Goal: Information Seeking & Learning: Learn about a topic

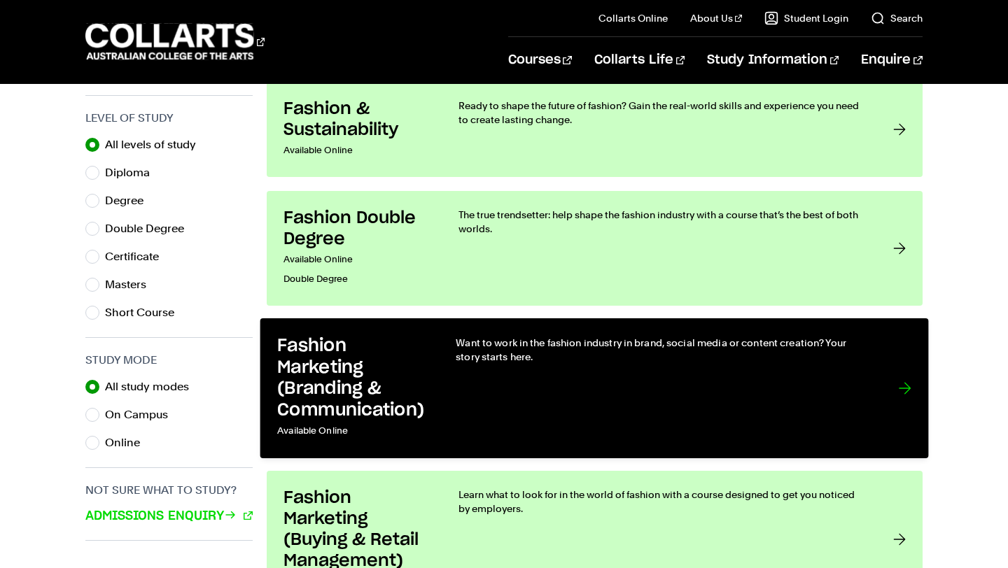
scroll to position [762, 0]
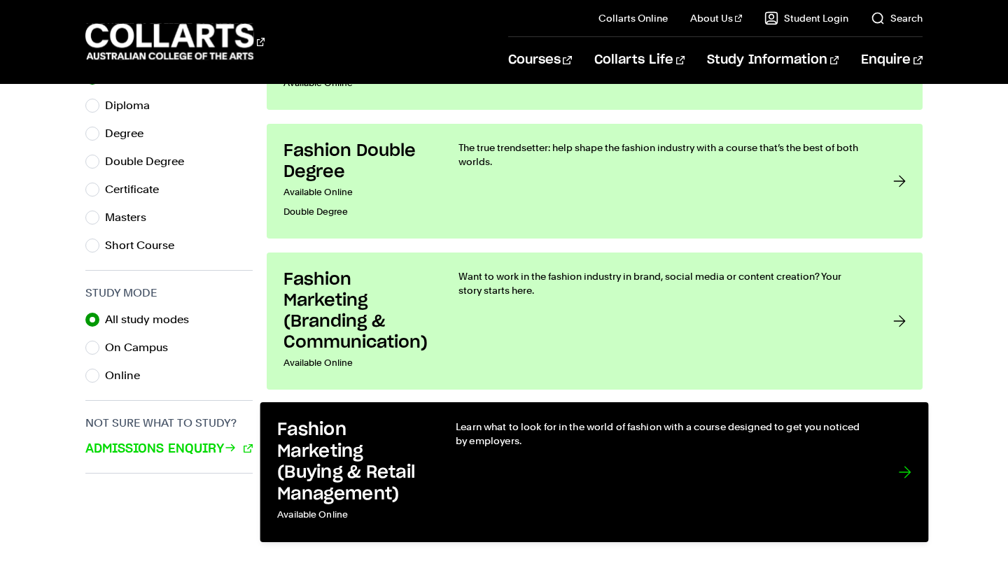
click at [444, 456] on link "Fashion Marketing (Buying & Retail Management) Available Online Learn what to l…" at bounding box center [594, 472] width 668 height 140
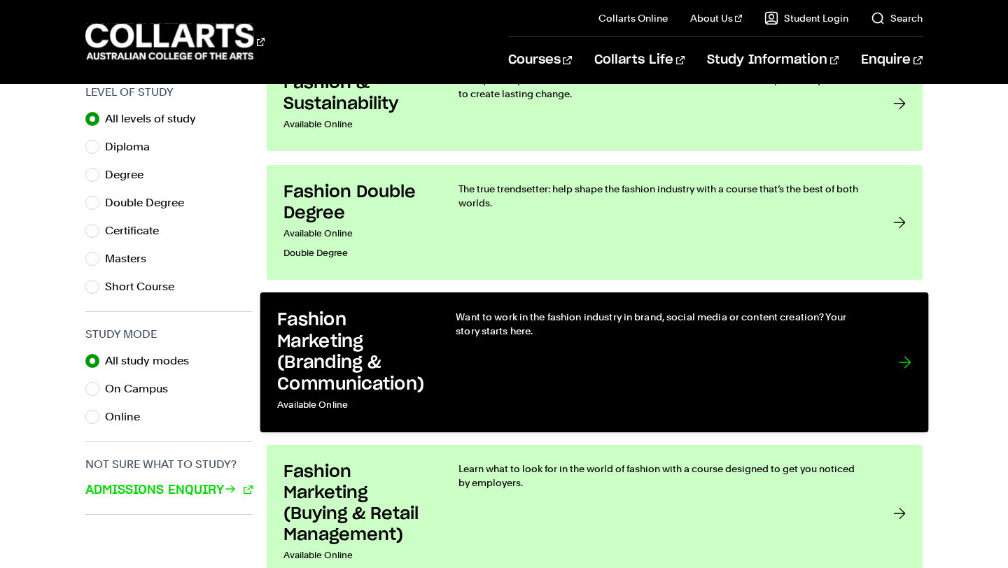
scroll to position [718, 0]
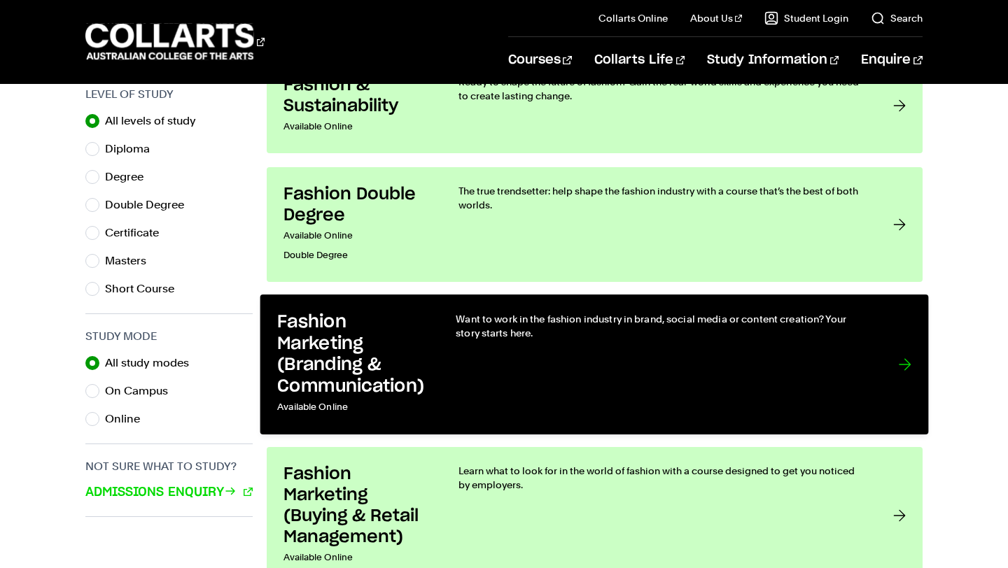
click at [460, 356] on div "Want to work in the fashion industry in brand, social media or content creation…" at bounding box center [663, 364] width 414 height 106
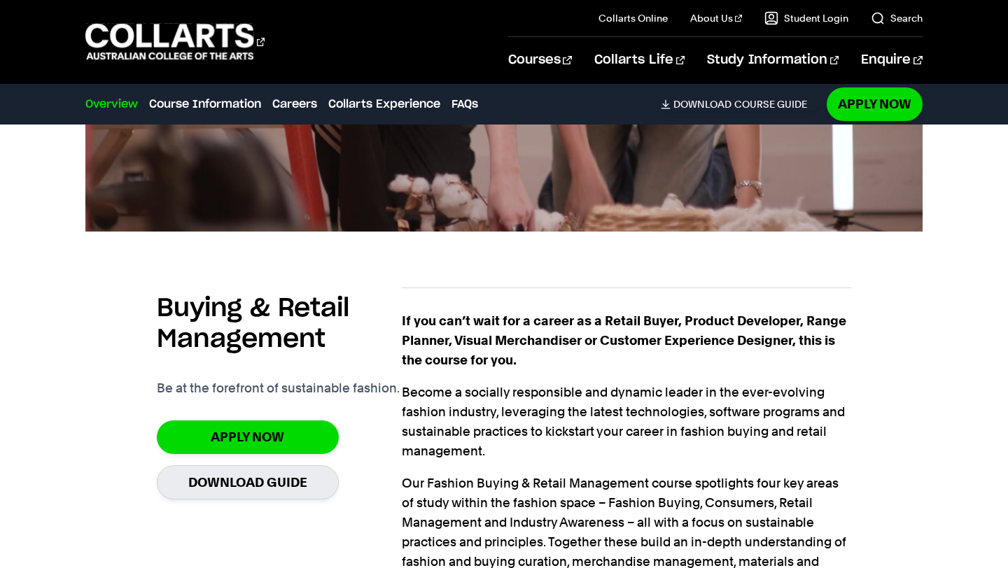
scroll to position [778, 0]
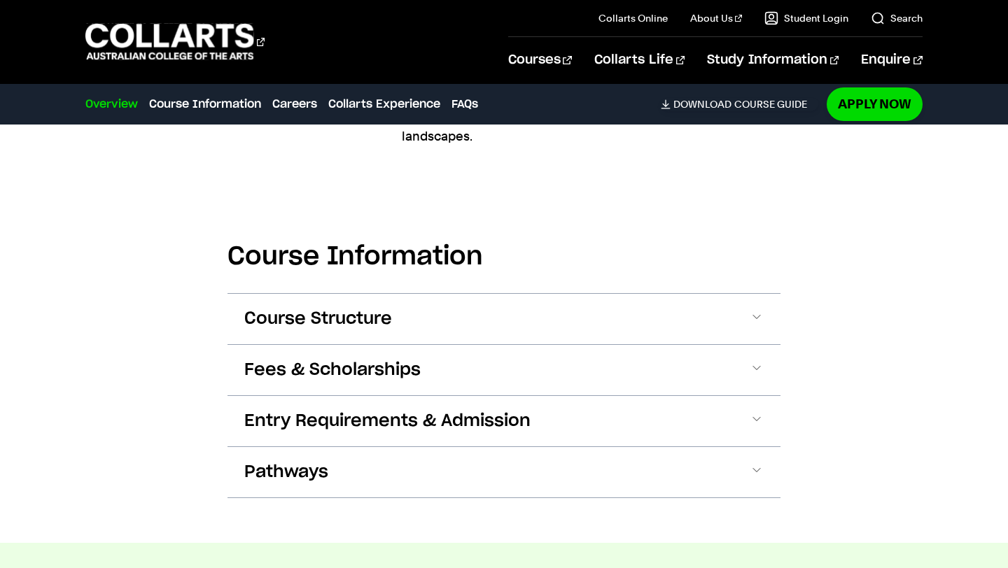
scroll to position [1444, 0]
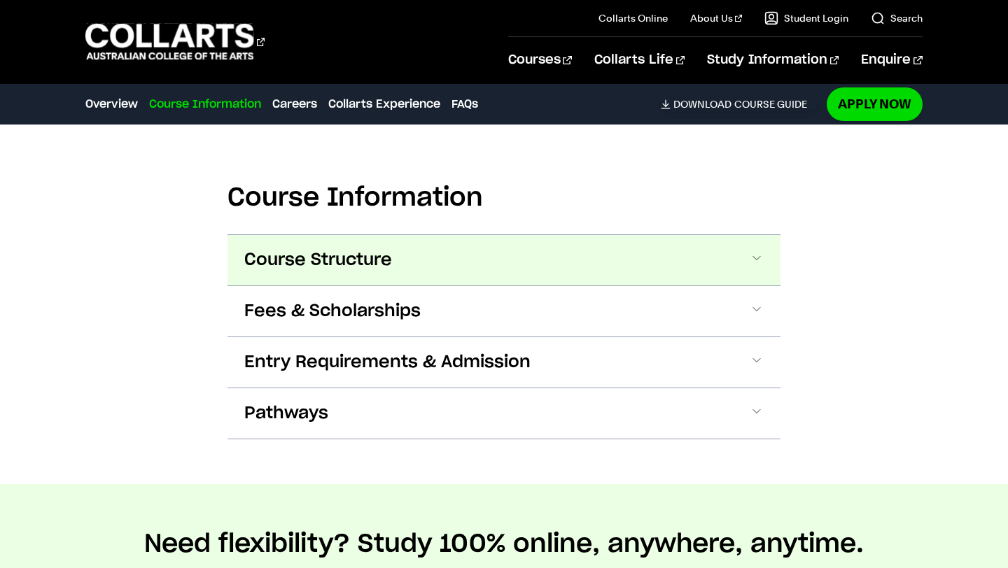
click at [491, 262] on button "Course Structure" at bounding box center [503, 260] width 553 height 50
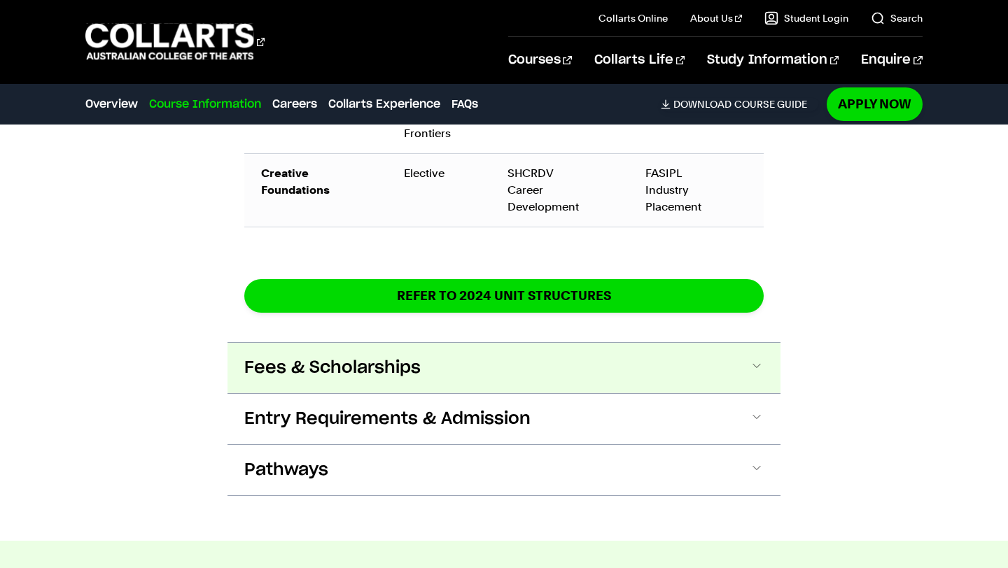
scroll to position [2532, 0]
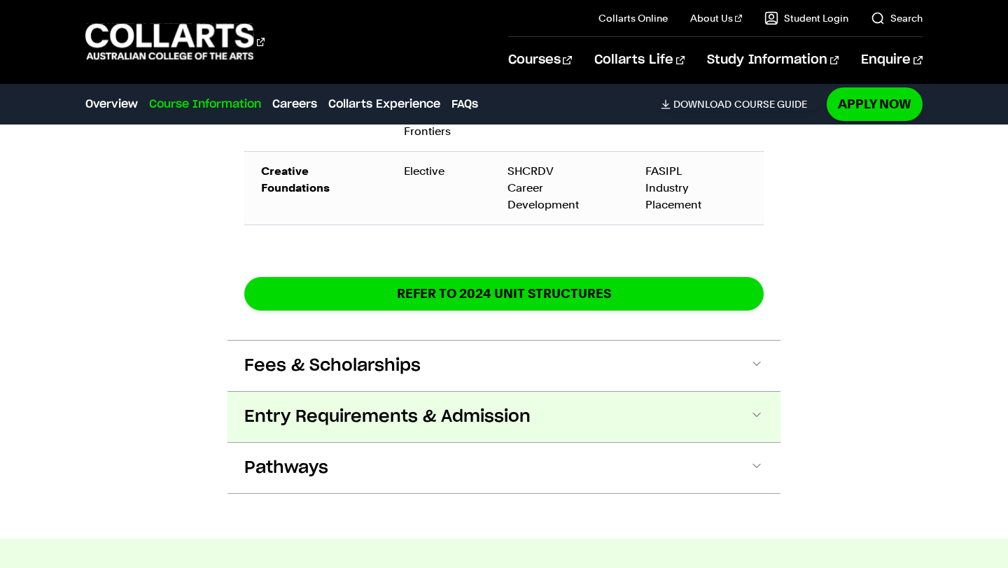
click at [559, 402] on button "Entry Requirements & Admission" at bounding box center [503, 417] width 553 height 50
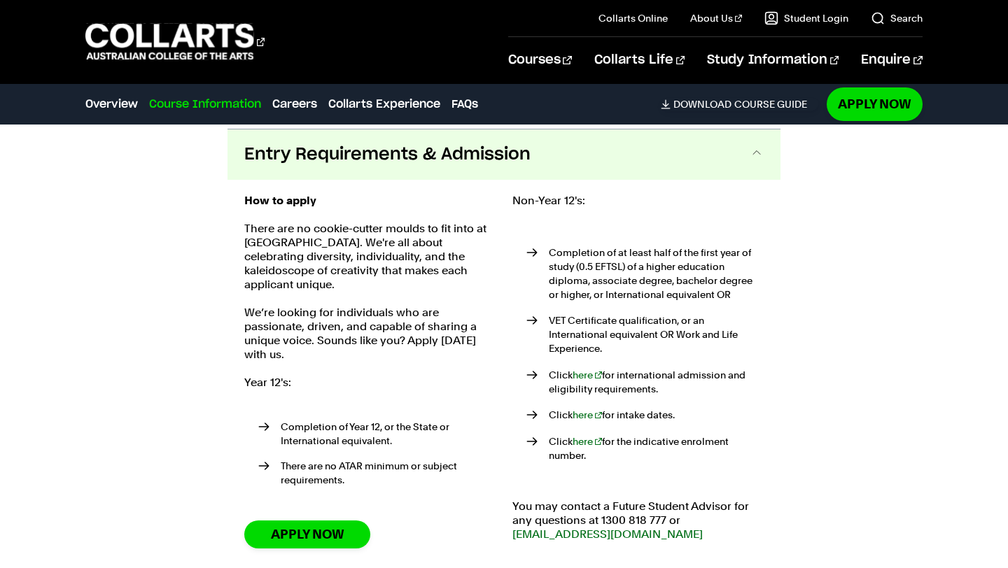
scroll to position [2792, 0]
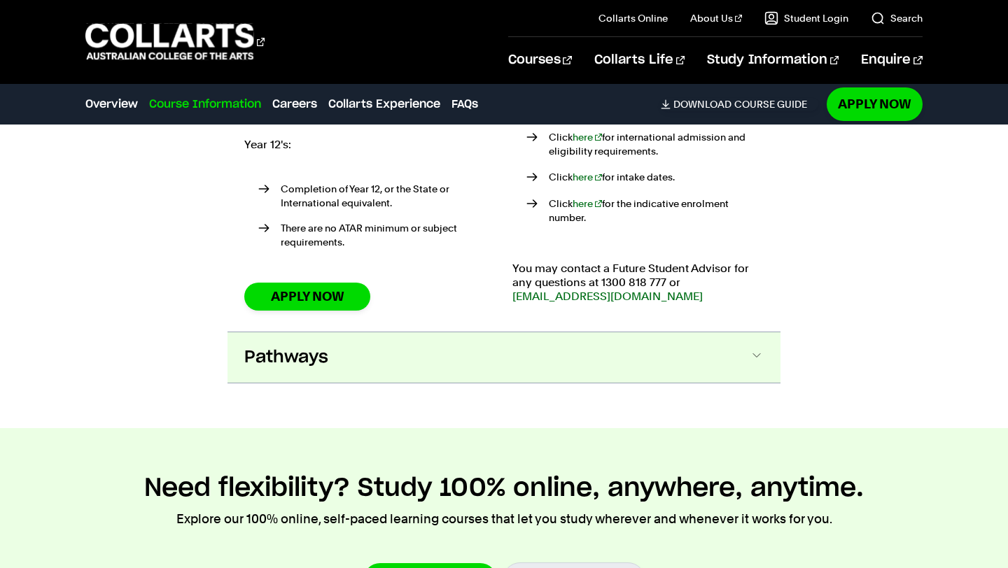
click at [420, 332] on button "Pathways" at bounding box center [503, 357] width 553 height 50
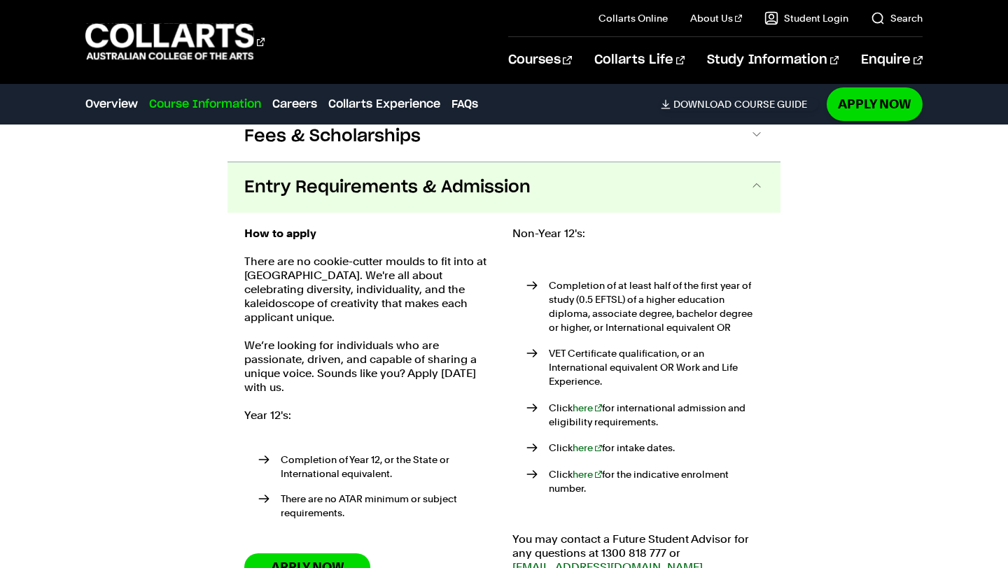
scroll to position [2767, 0]
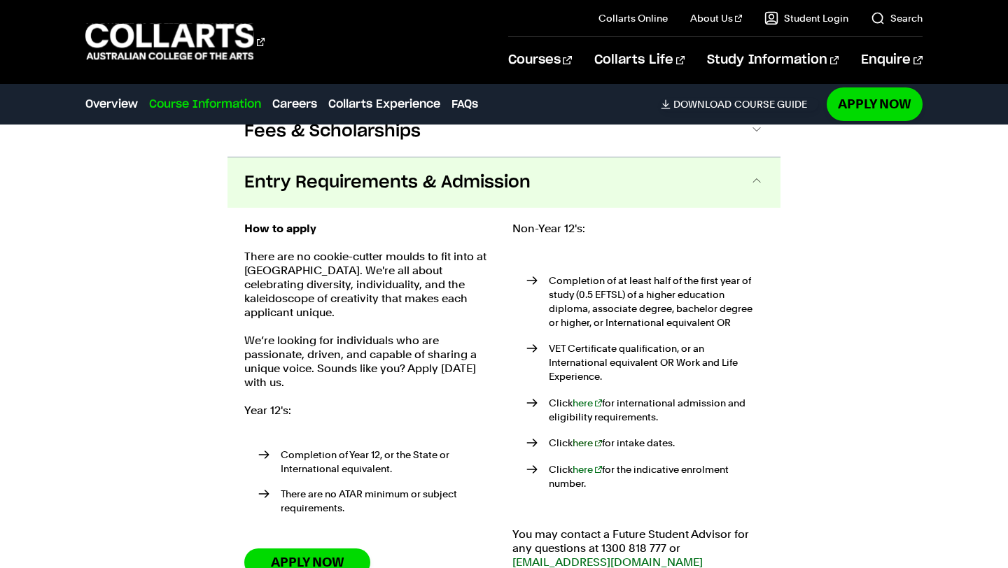
click at [587, 437] on link "here" at bounding box center [587, 442] width 29 height 11
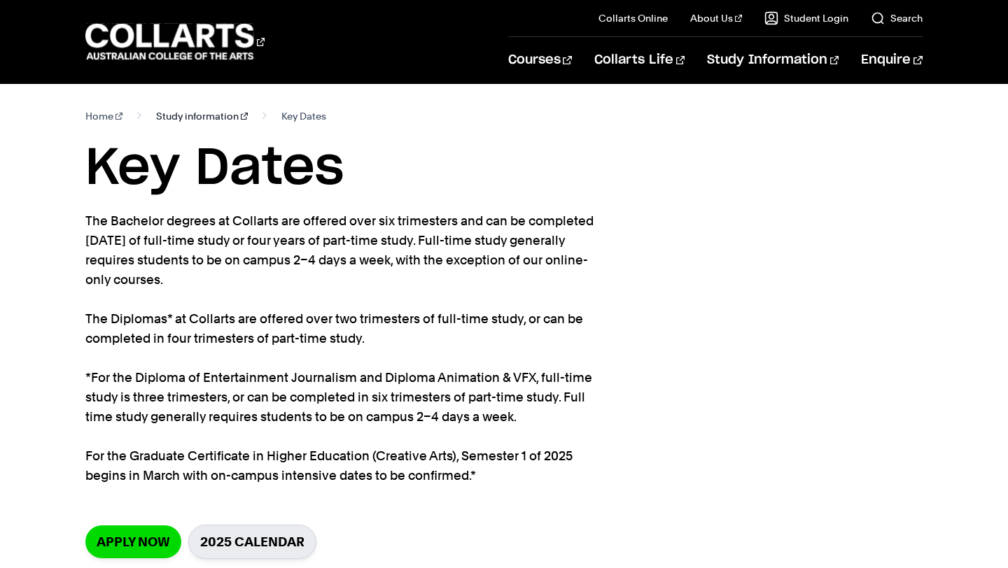
click at [178, 113] on link "Study information" at bounding box center [202, 116] width 92 height 20
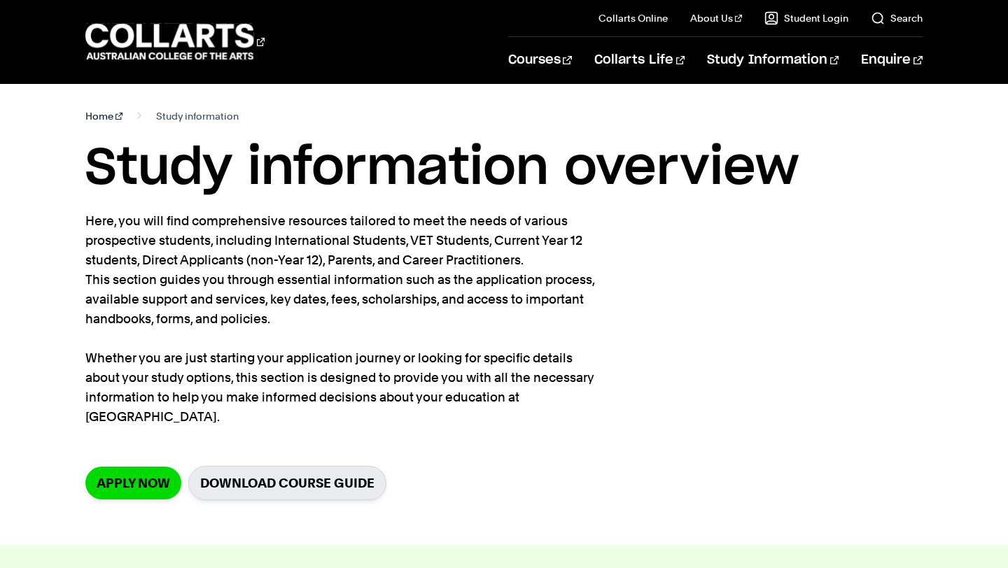
click at [107, 112] on link "Home" at bounding box center [103, 116] width 37 height 20
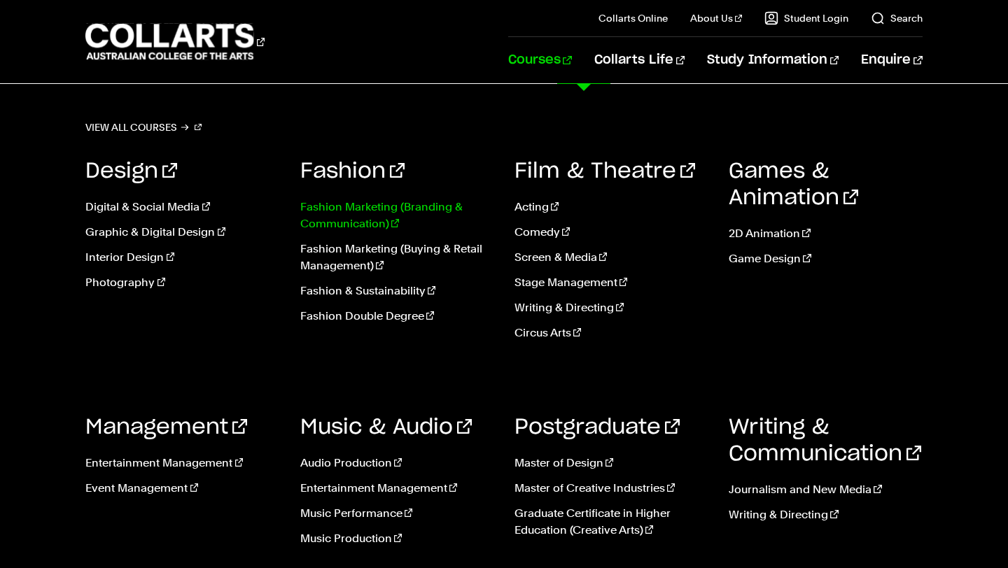
click at [380, 204] on link "Fashion Marketing (Branding & Communication)" at bounding box center [396, 216] width 193 height 34
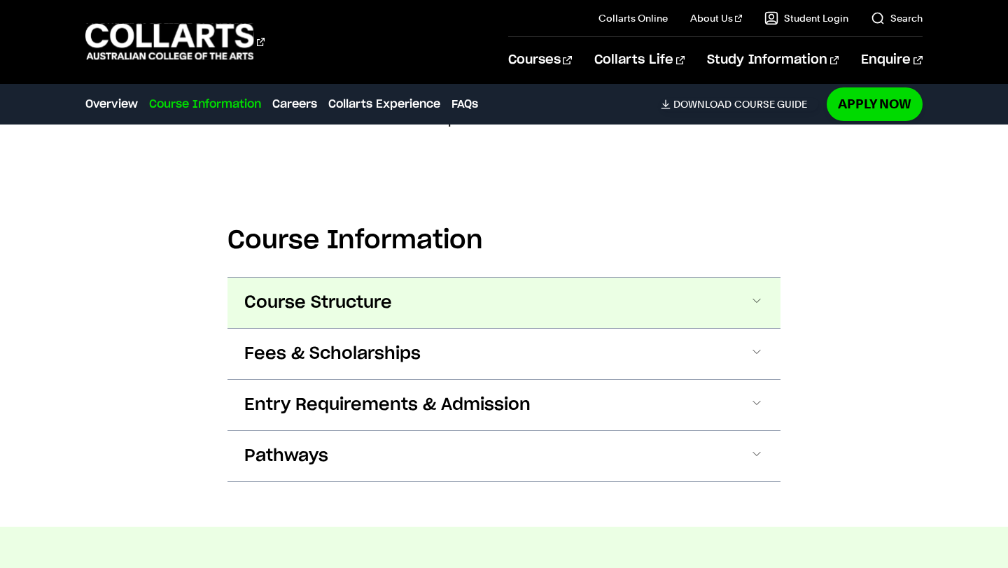
click at [315, 308] on span "Course Structure" at bounding box center [318, 303] width 148 height 22
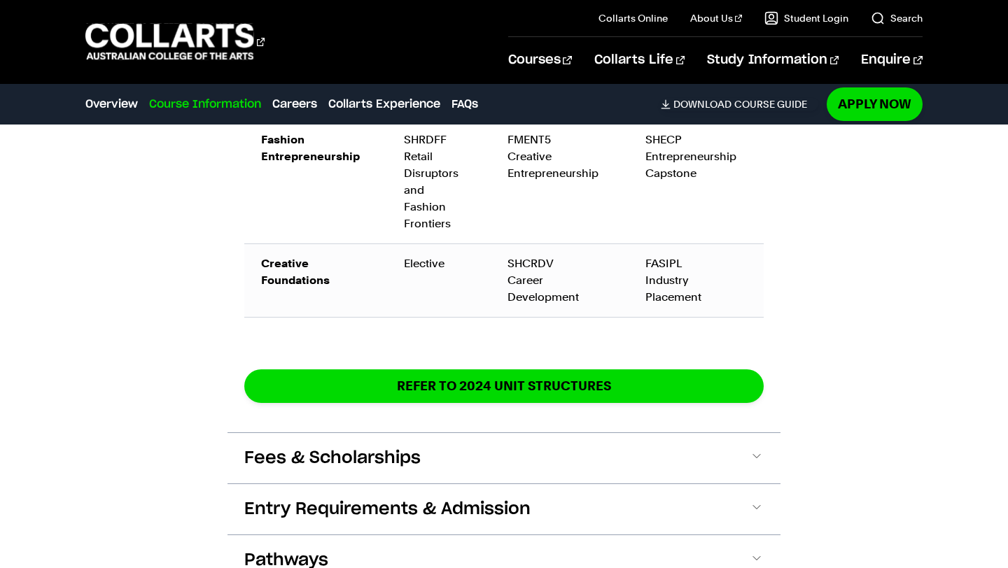
scroll to position [2506, 0]
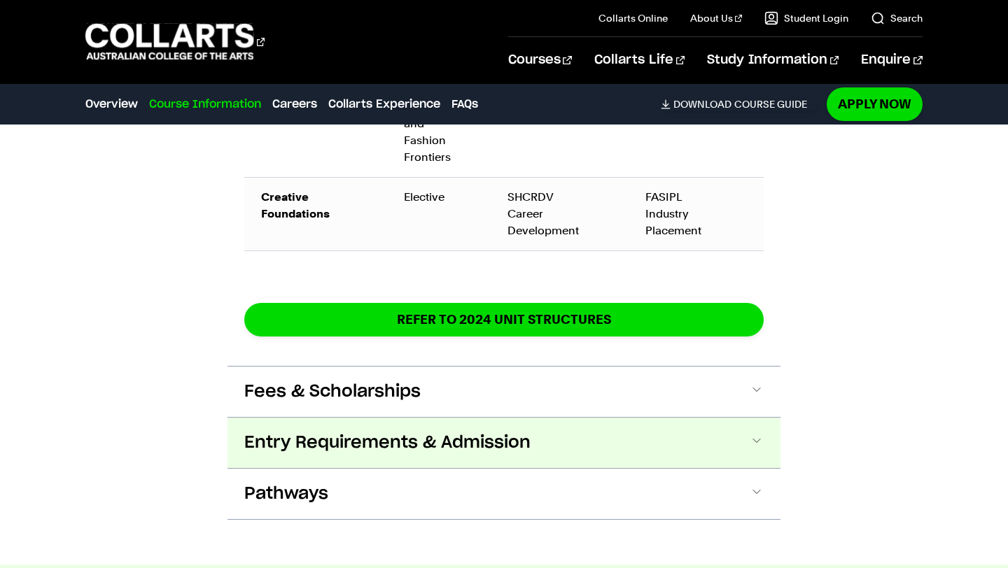
click at [288, 418] on button "Entry Requirements & Admission" at bounding box center [503, 443] width 553 height 50
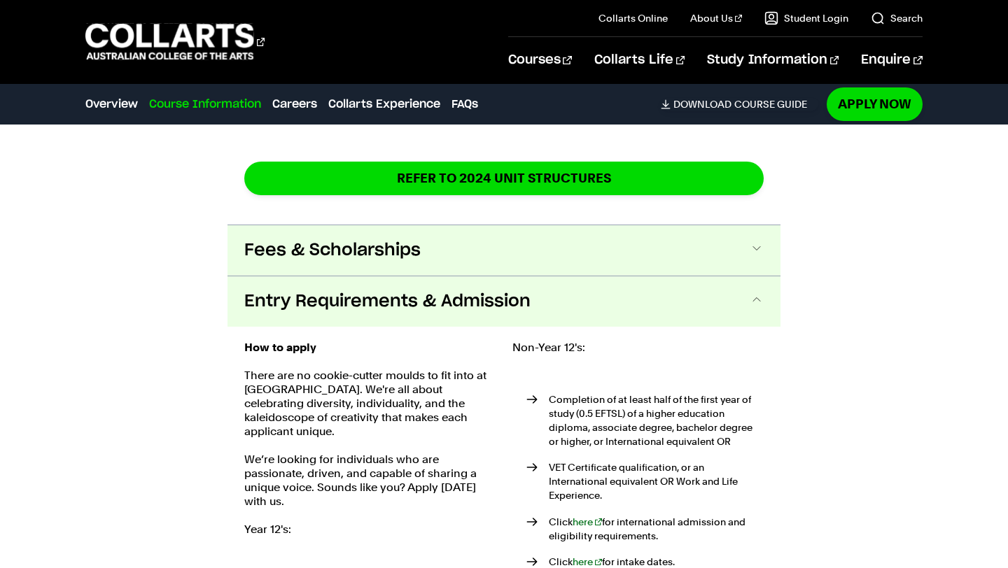
click at [383, 250] on button "Fees & Scholarships" at bounding box center [503, 250] width 553 height 50
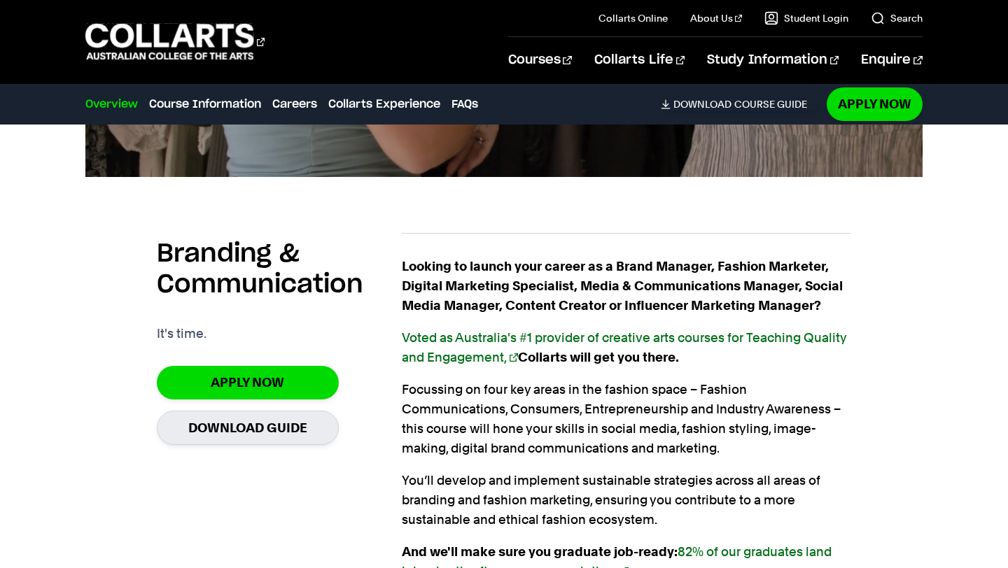
scroll to position [848, 0]
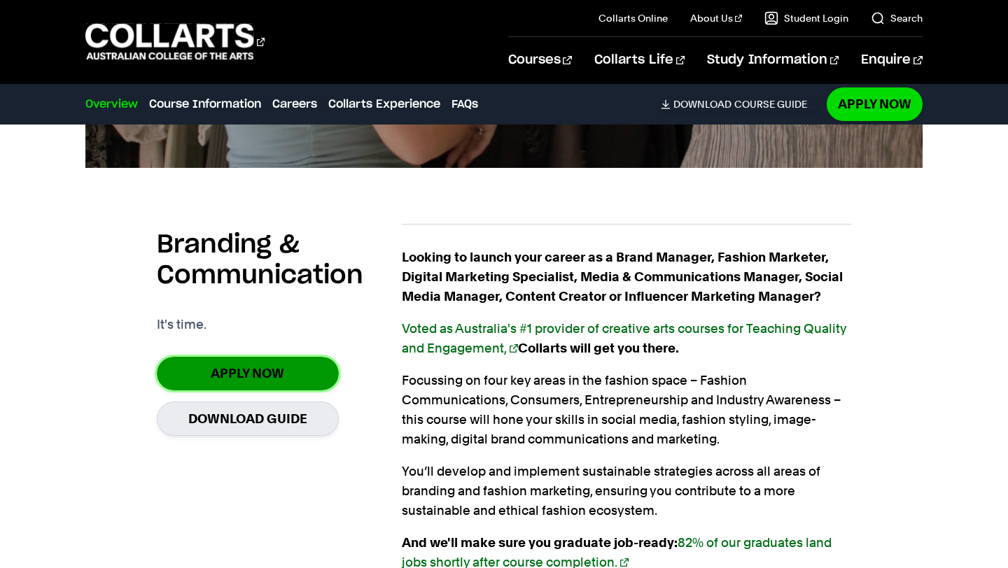
click at [206, 368] on link "Apply Now" at bounding box center [248, 373] width 182 height 33
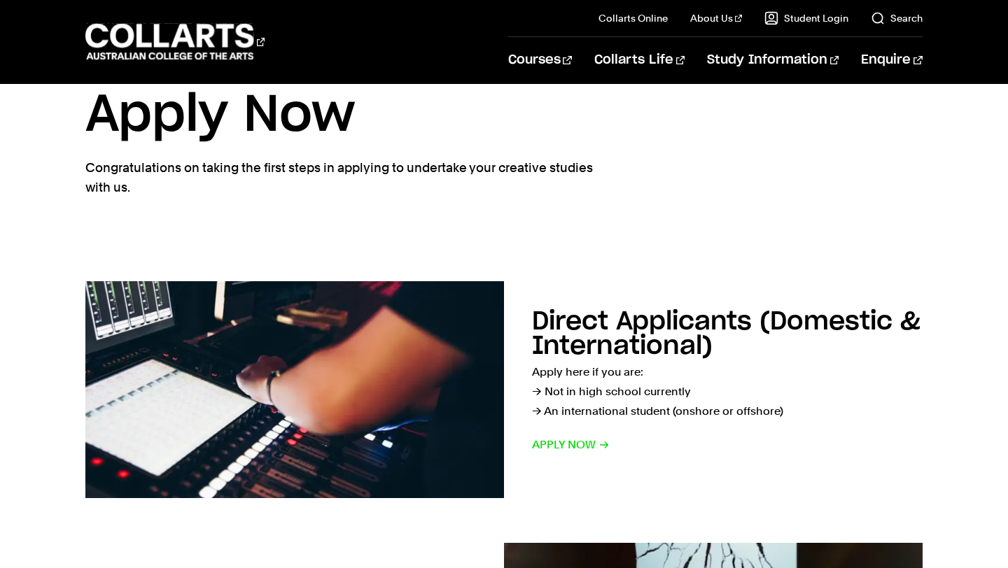
scroll to position [57, 0]
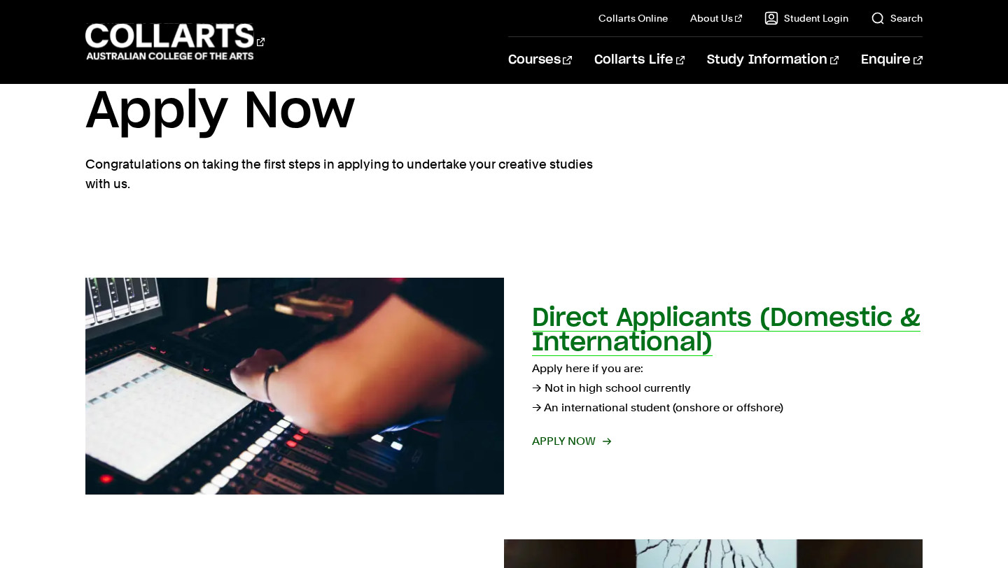
click at [571, 444] on span "Apply now" at bounding box center [571, 442] width 78 height 20
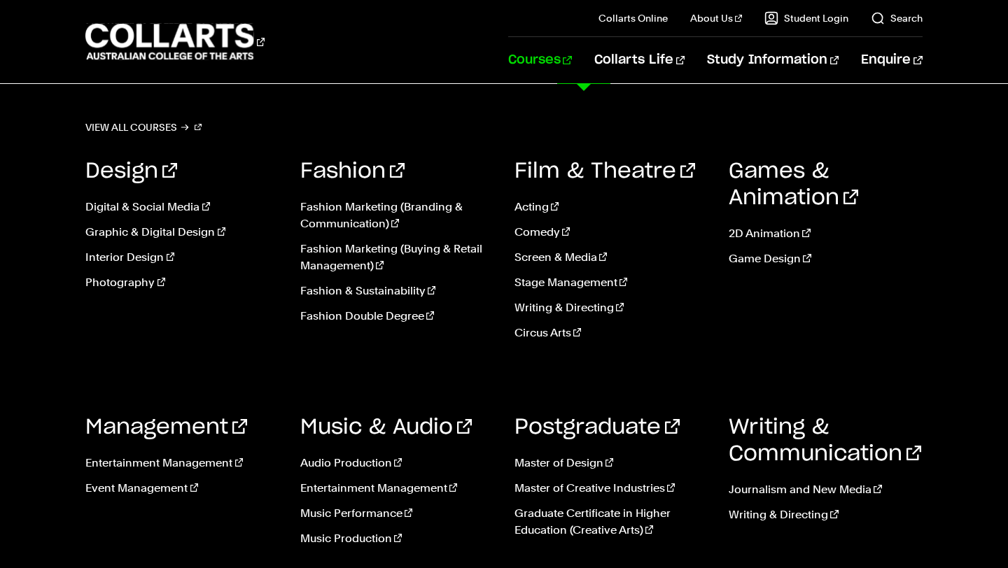
scroll to position [12, 0]
click at [155, 483] on link "Event Management" at bounding box center [181, 488] width 193 height 17
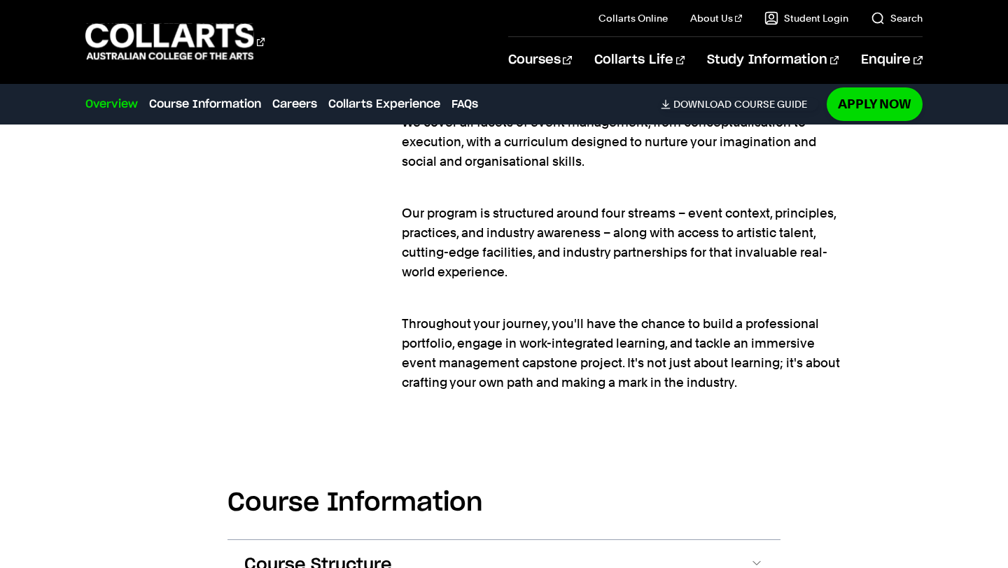
scroll to position [1146, 0]
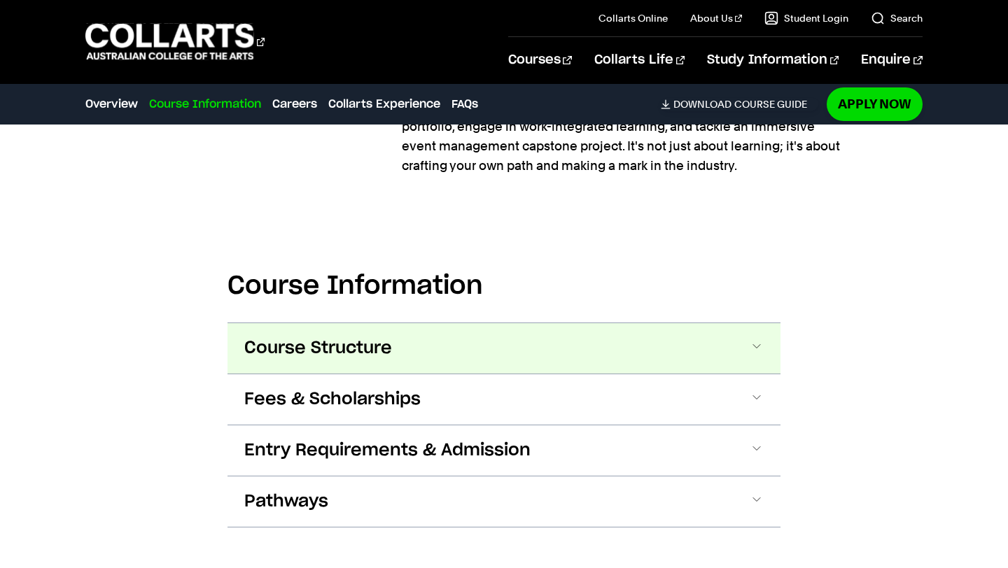
click at [389, 344] on span "Course Structure" at bounding box center [318, 348] width 148 height 22
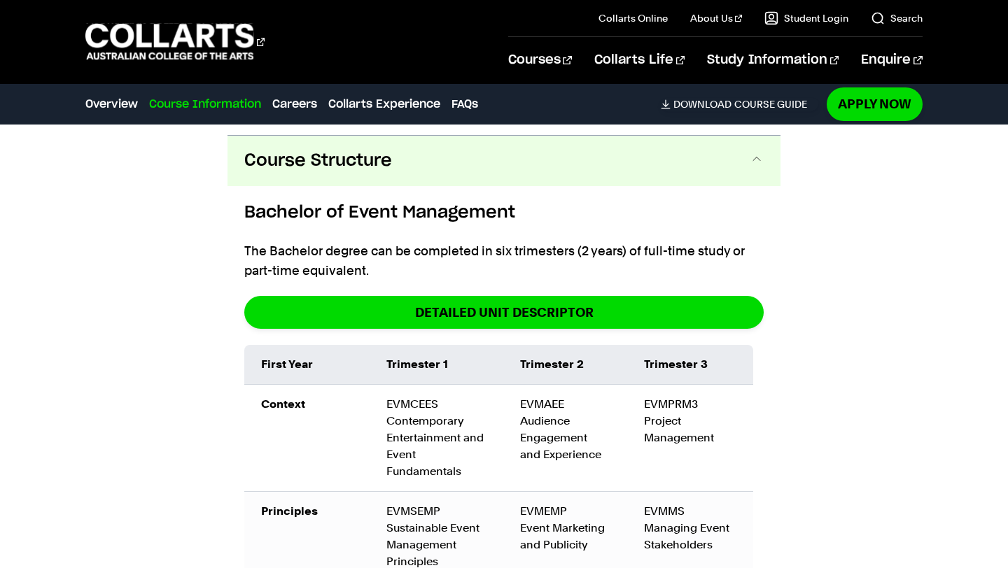
scroll to position [1556, 0]
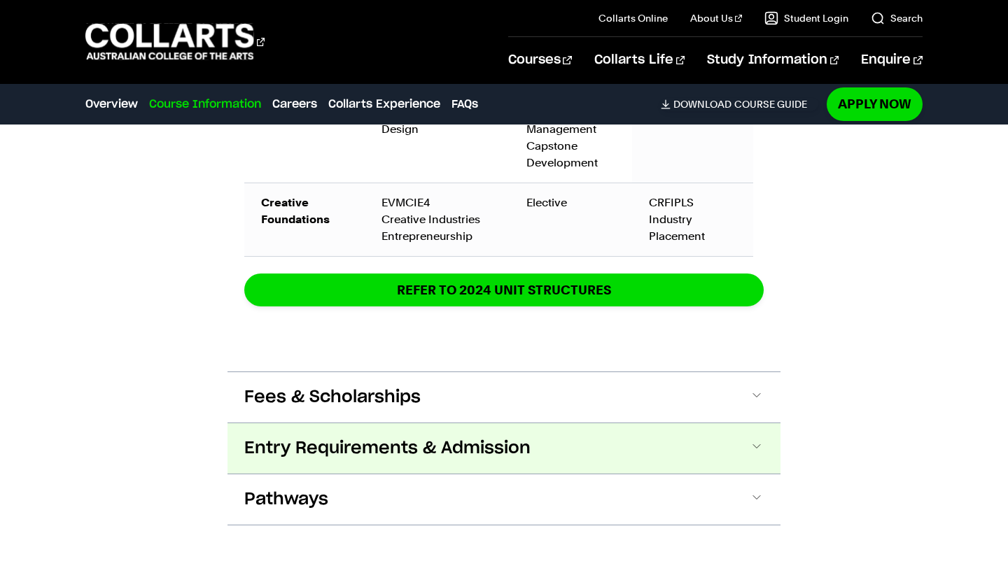
click at [260, 442] on span "Entry Requirements & Admission" at bounding box center [387, 448] width 286 height 22
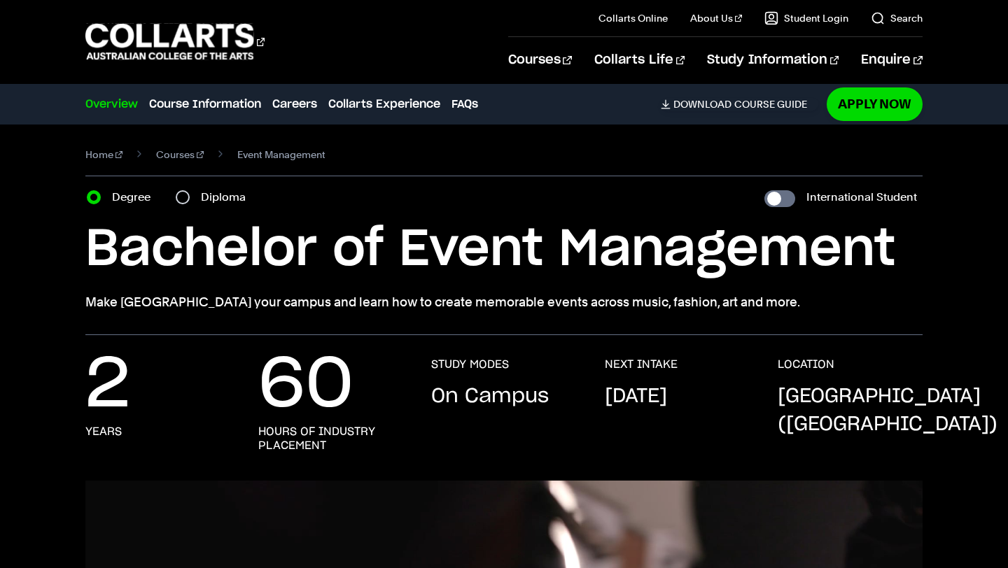
scroll to position [0, 0]
